Goal: Navigation & Orientation: Find specific page/section

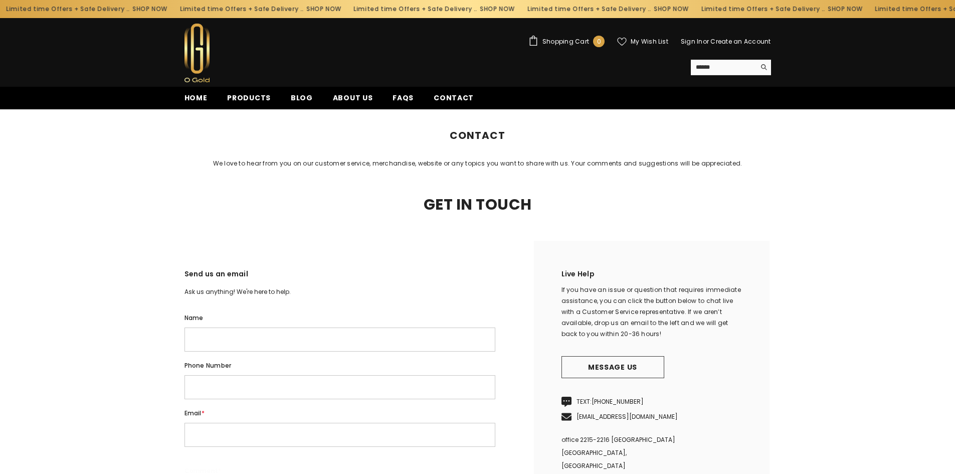
click at [407, 96] on link "FAQs" at bounding box center [403, 100] width 41 height 17
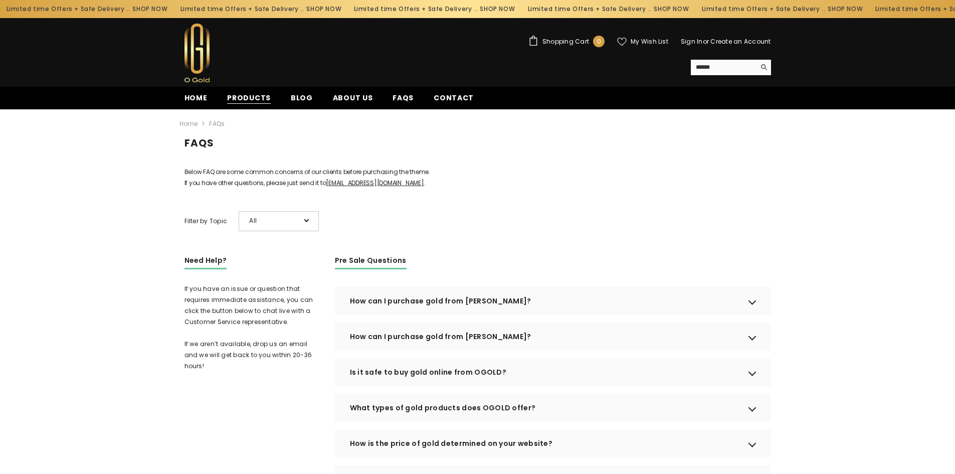
click at [233, 93] on span "Products" at bounding box center [249, 98] width 44 height 11
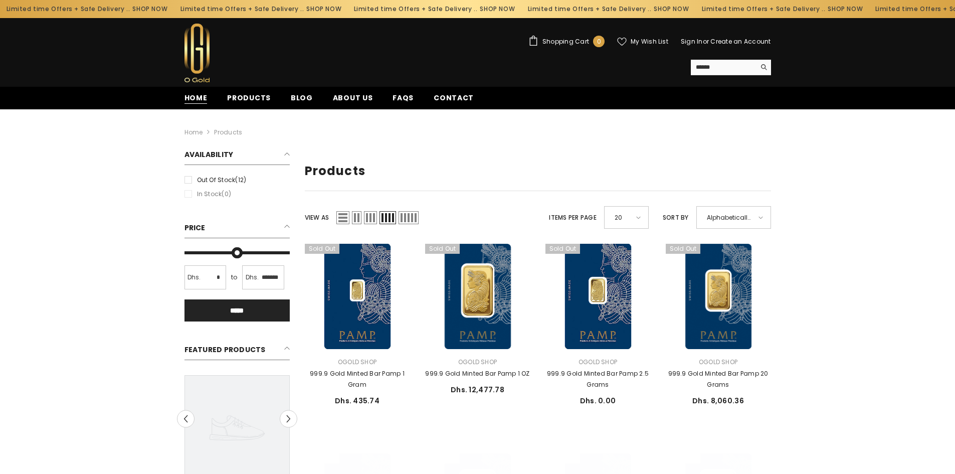
click at [195, 103] on span "Home" at bounding box center [196, 98] width 23 height 11
